Goal: Find specific page/section: Find specific page/section

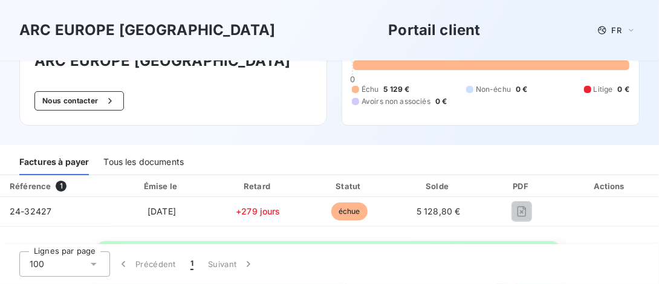
scroll to position [36, 0]
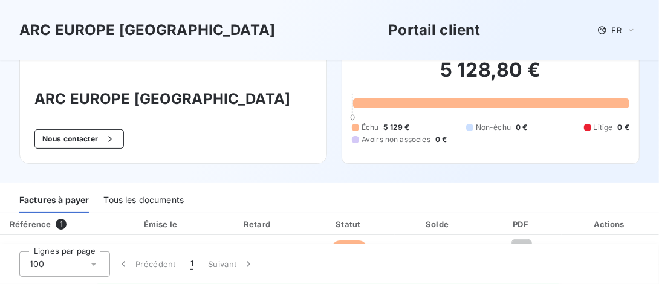
click at [514, 220] on div "PDF" at bounding box center [522, 224] width 74 height 12
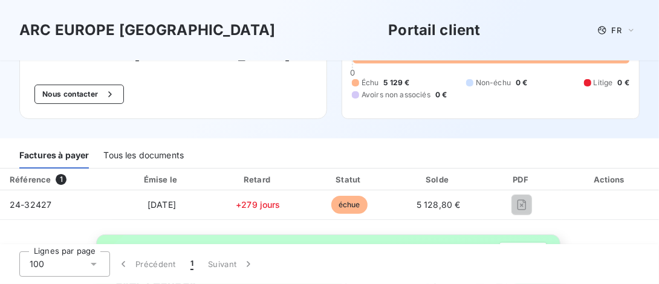
scroll to position [96, 0]
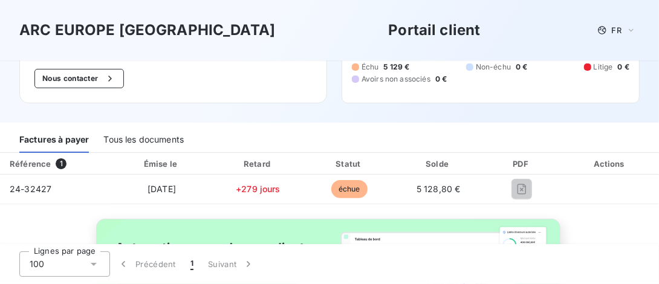
click at [590, 165] on div "Actions" at bounding box center [610, 164] width 92 height 12
